Goal: Task Accomplishment & Management: Manage account settings

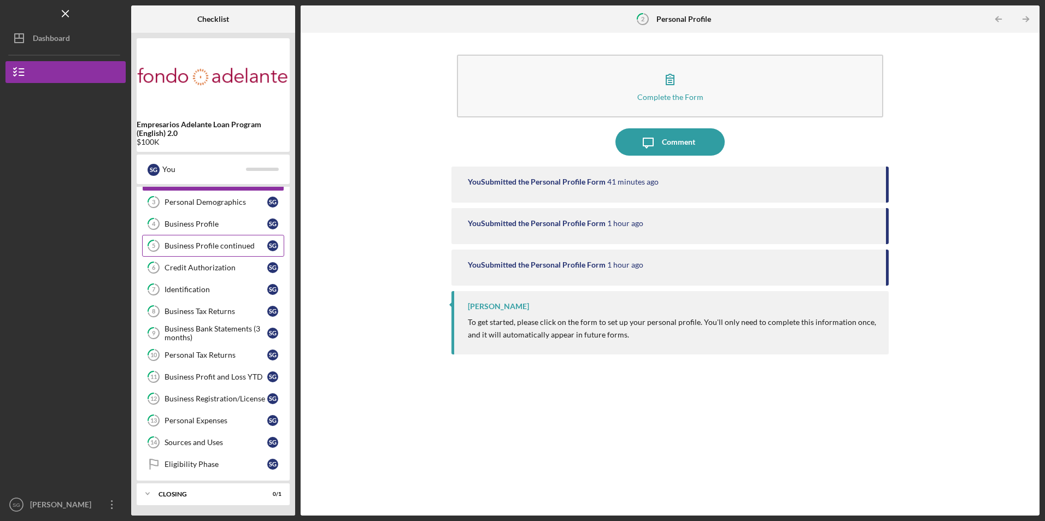
scroll to position [62, 0]
click at [107, 503] on icon "Icon/Overflow" at bounding box center [111, 504] width 27 height 27
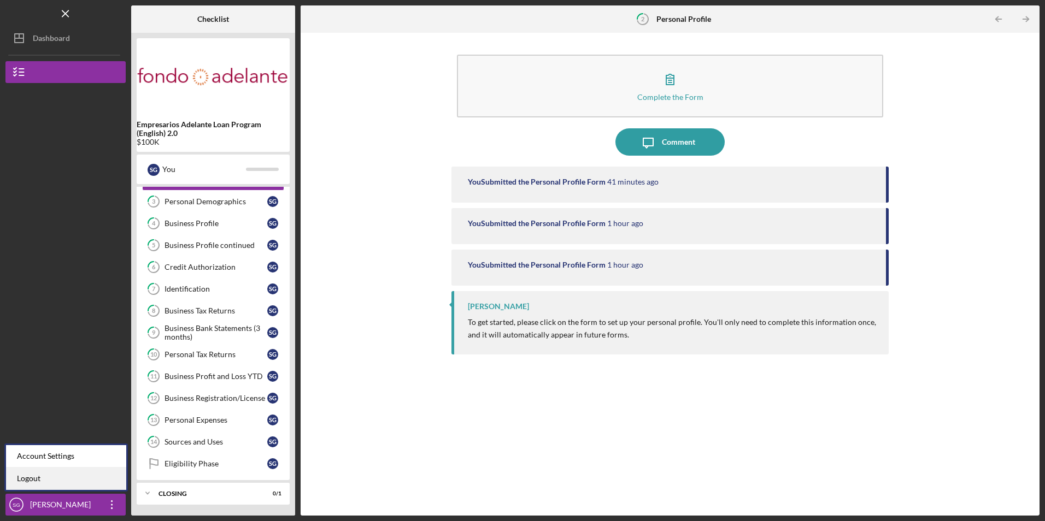
click at [102, 489] on link "Logout" at bounding box center [66, 479] width 120 height 22
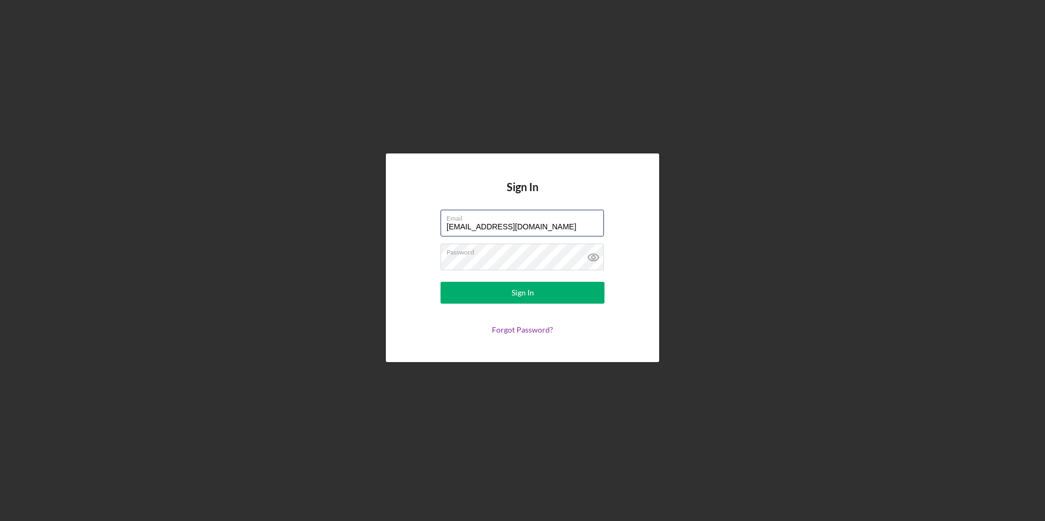
drag, startPoint x: 540, startPoint y: 223, endPoint x: 366, endPoint y: 227, distance: 174.9
click at [366, 227] on div "Sign In Email [EMAIL_ADDRESS][DOMAIN_NAME] Password Sign In Forgot Password?" at bounding box center [522, 258] width 1034 height 516
type input "[EMAIL_ADDRESS][DOMAIN_NAME]"
click at [458, 293] on button "Sign In" at bounding box center [522, 293] width 164 height 22
